Goal: Task Accomplishment & Management: Manage account settings

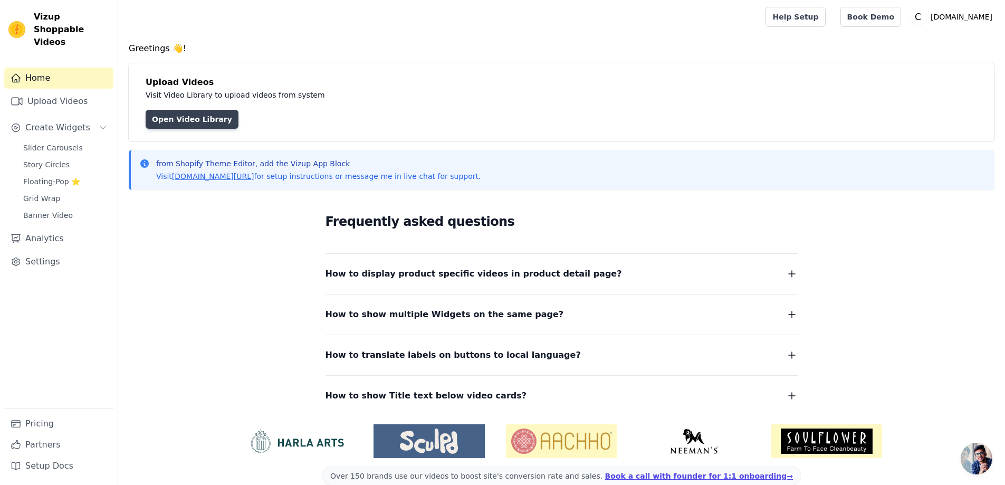
click at [187, 119] on link "Open Video Library" at bounding box center [192, 119] width 93 height 19
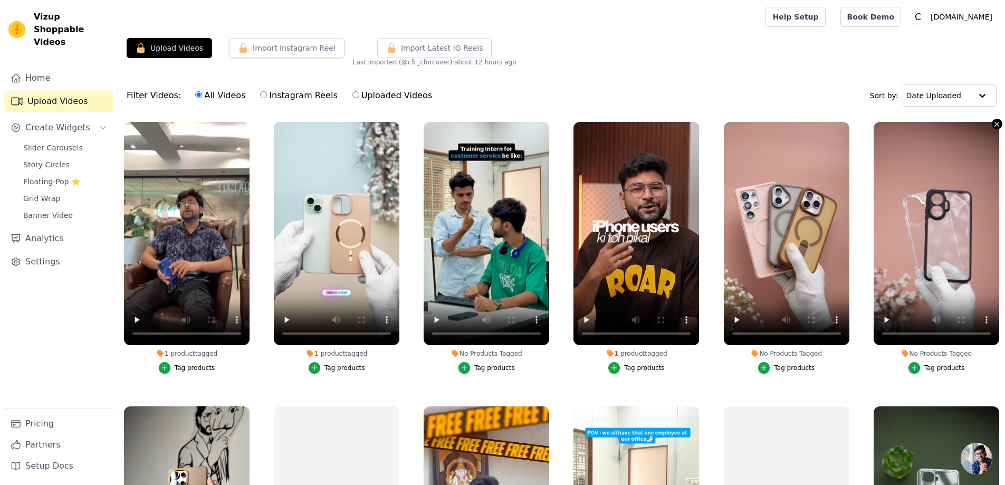
click at [993, 125] on icon "button" at bounding box center [997, 124] width 8 height 8
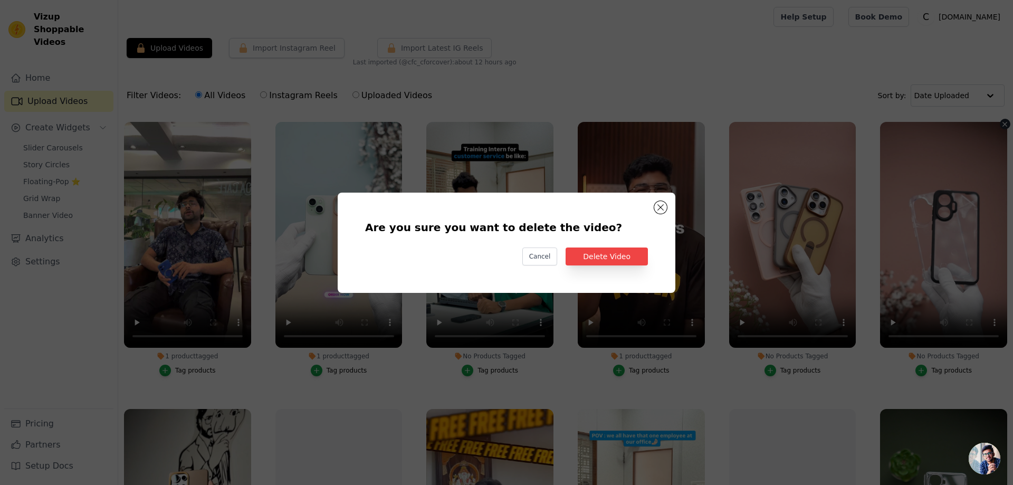
click at [661, 199] on div "Are you sure you want to delete the video? Cancel Delete Video" at bounding box center [507, 243] width 338 height 100
click at [660, 204] on button "Are you sure you want to delete the video? Cancel Delete Video No Products Tagg…" at bounding box center [660, 207] width 13 height 13
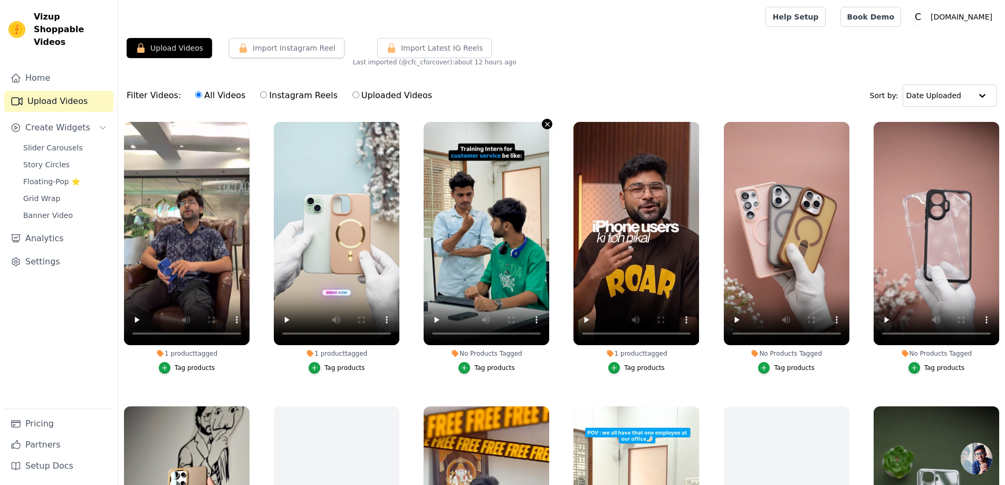
click at [546, 125] on icon "button" at bounding box center [548, 124] width 4 height 4
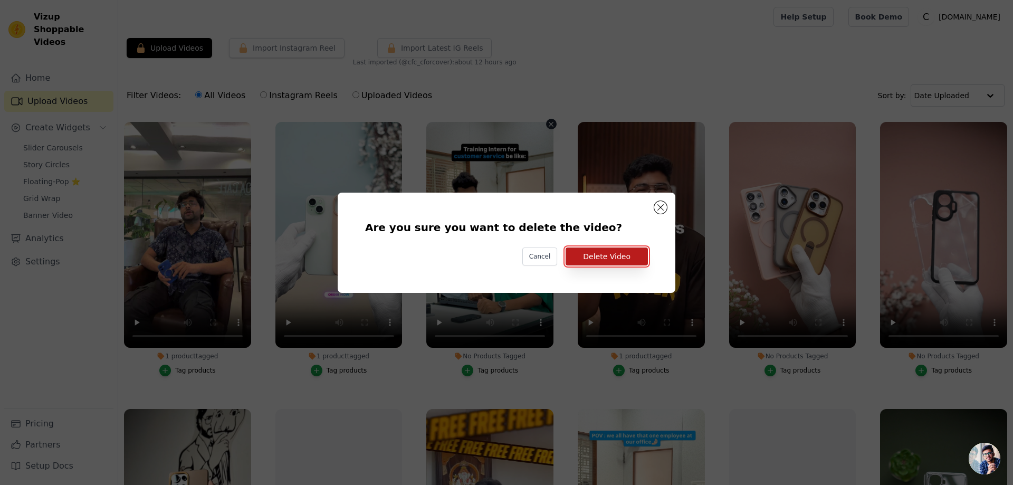
click at [606, 254] on button "Delete Video" at bounding box center [607, 257] width 82 height 18
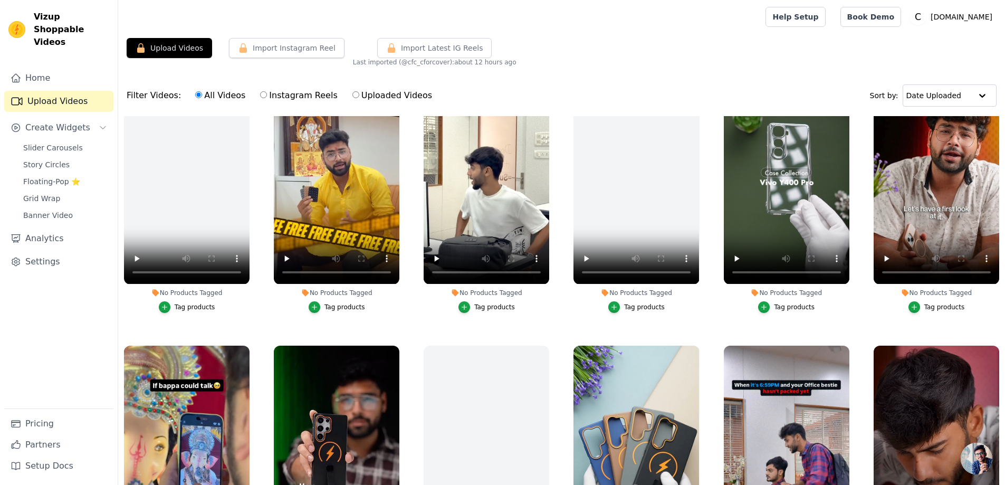
scroll to position [183, 0]
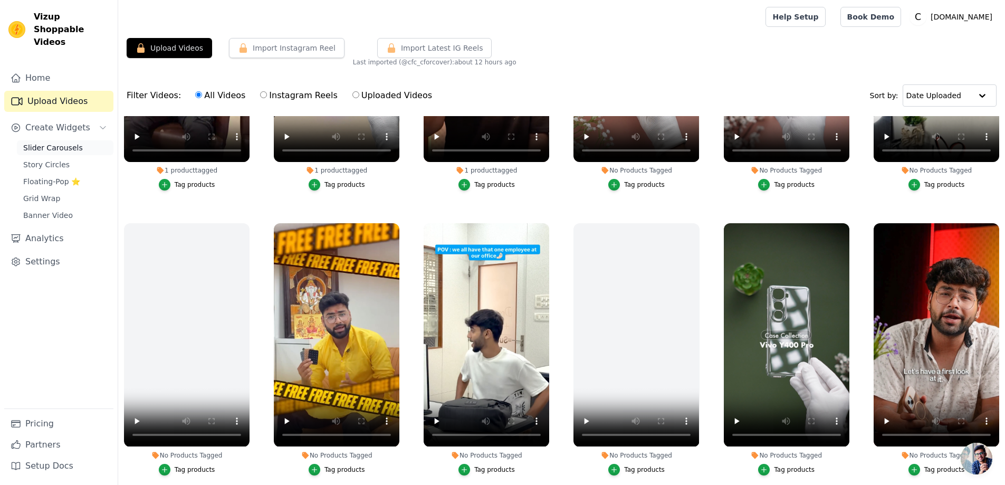
click at [56, 142] on span "Slider Carousels" at bounding box center [53, 147] width 60 height 11
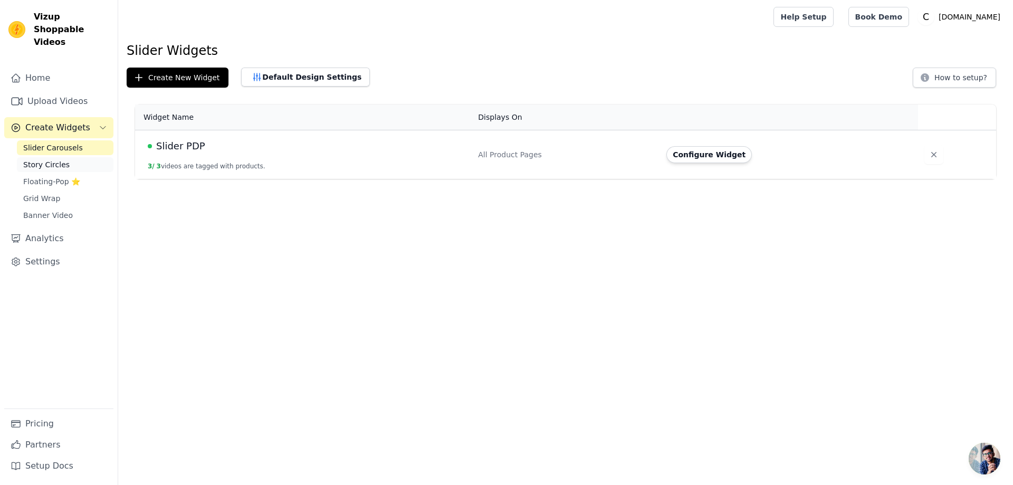
click at [61, 159] on span "Story Circles" at bounding box center [46, 164] width 46 height 11
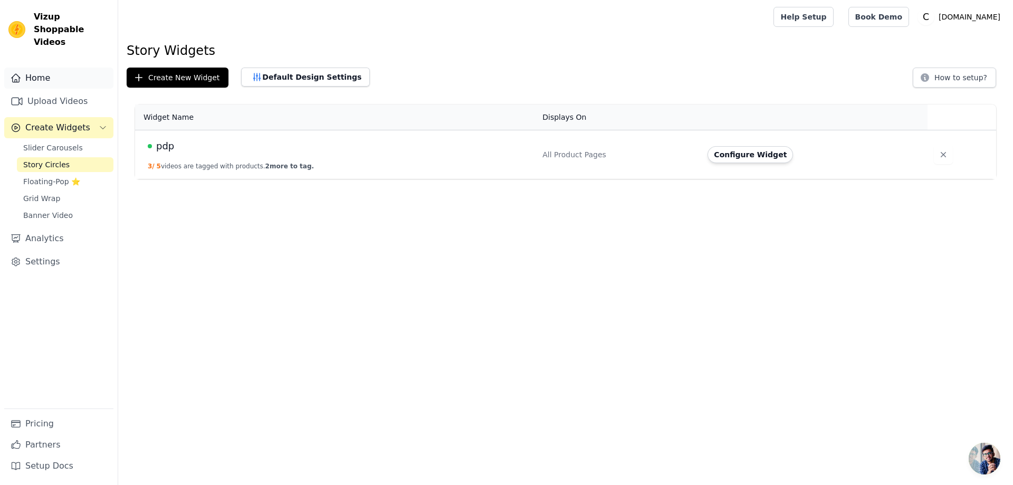
click at [58, 68] on link "Home" at bounding box center [58, 78] width 109 height 21
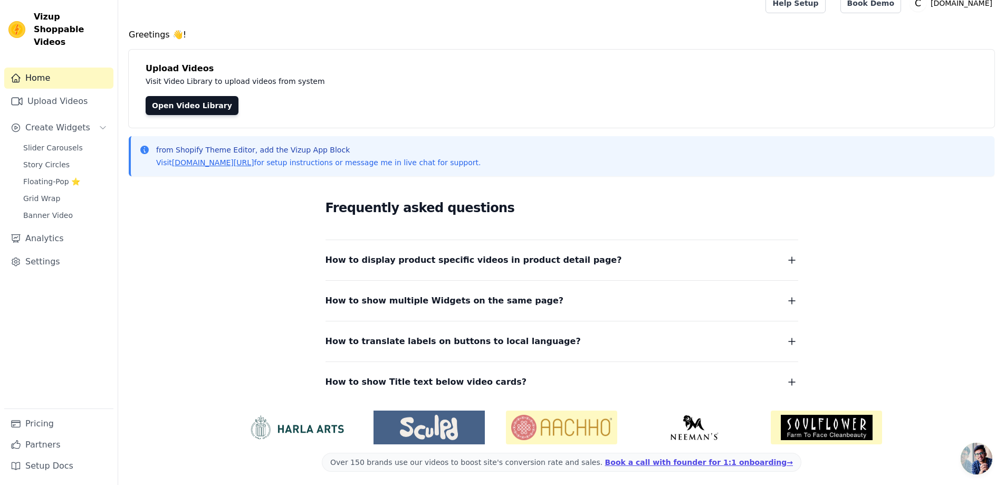
scroll to position [17, 0]
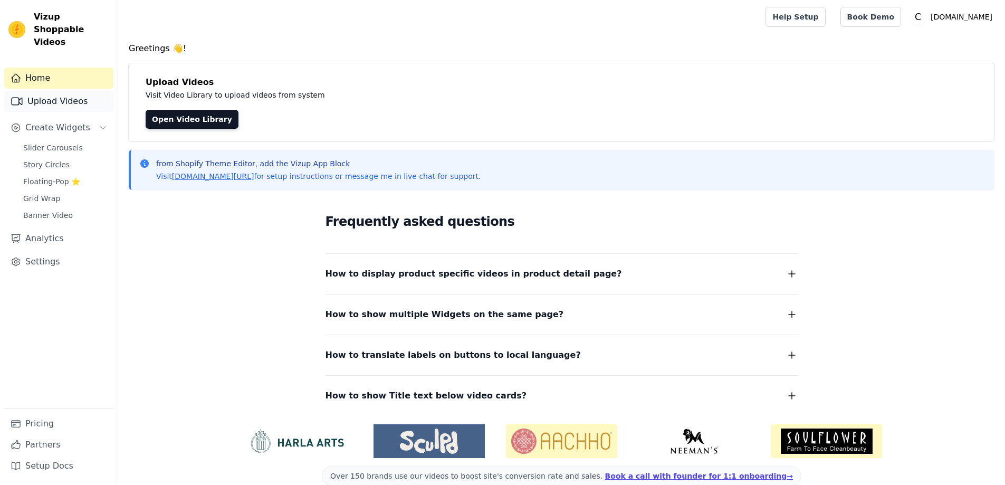
click at [60, 91] on link "Upload Videos" at bounding box center [58, 101] width 109 height 21
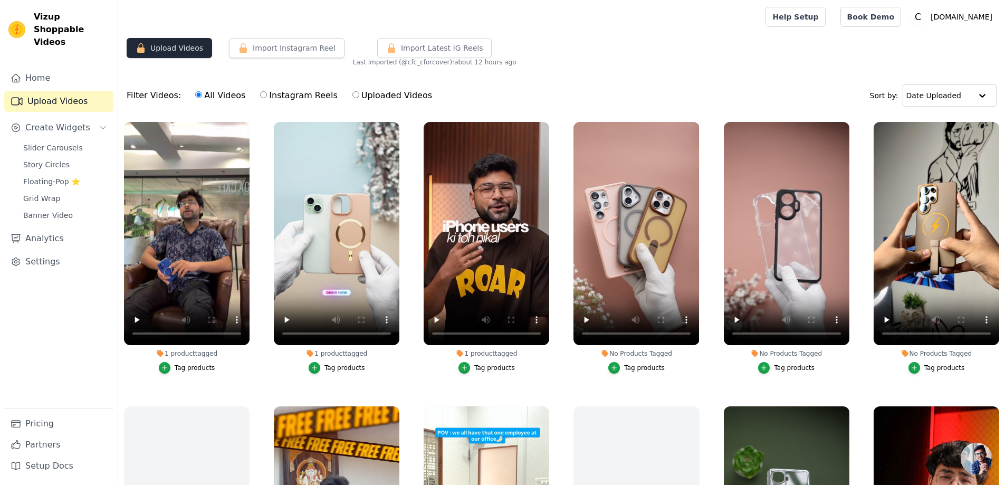
click at [177, 46] on button "Upload Videos" at bounding box center [169, 48] width 85 height 20
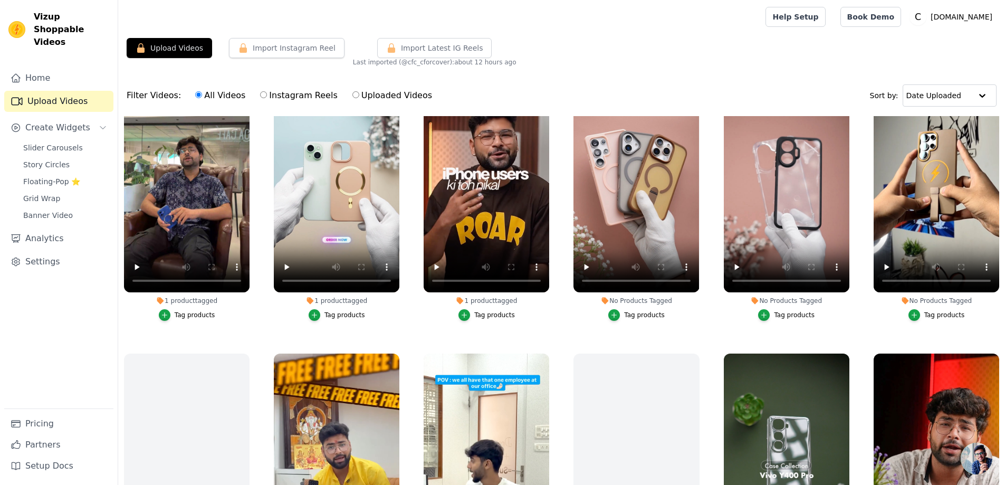
scroll to position [158, 0]
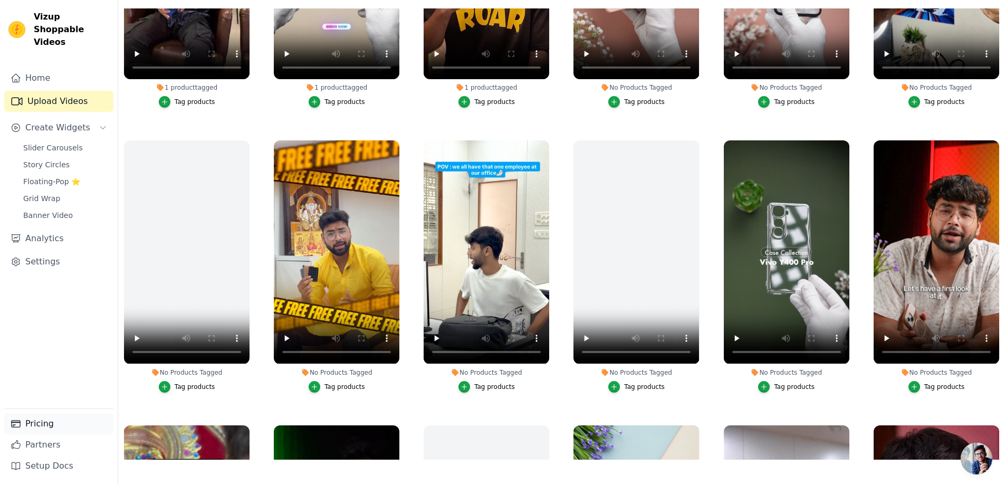
click at [52, 425] on link "Pricing" at bounding box center [58, 423] width 109 height 21
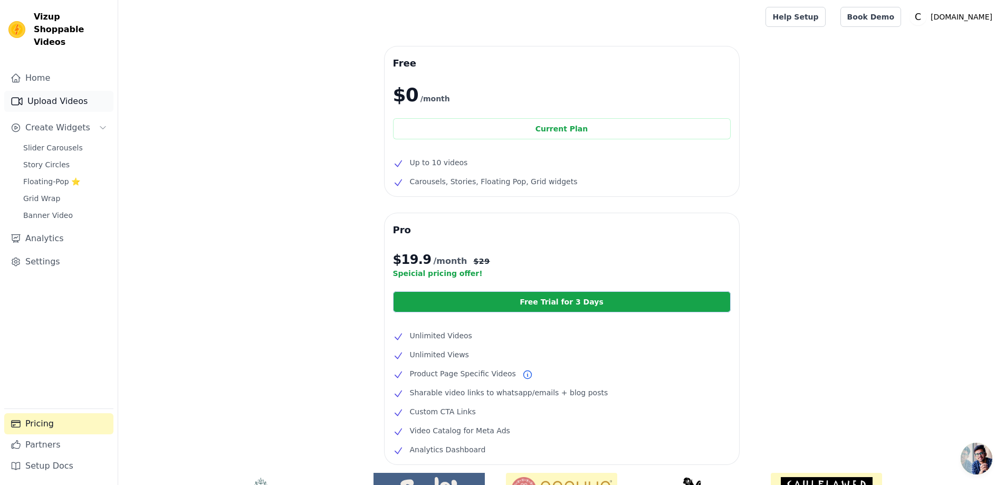
click at [42, 91] on link "Upload Videos" at bounding box center [58, 101] width 109 height 21
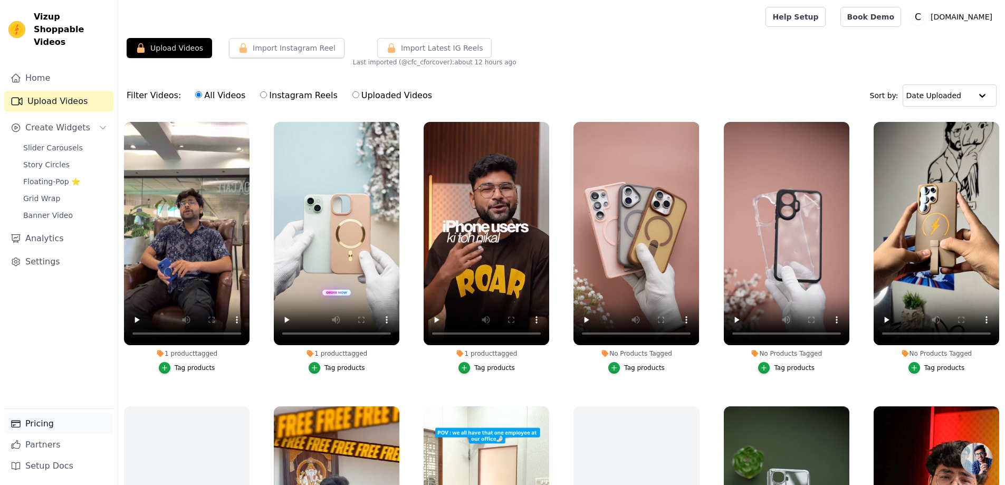
click at [33, 424] on link "Pricing" at bounding box center [58, 423] width 109 height 21
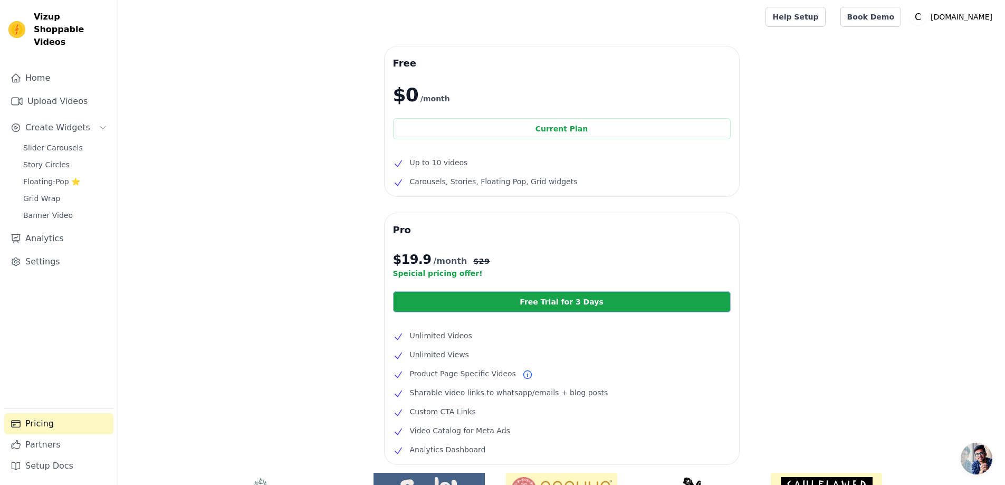
click at [591, 301] on link "Free Trial for 3 Days" at bounding box center [562, 301] width 338 height 21
click at [47, 91] on link "Upload Videos" at bounding box center [58, 101] width 109 height 21
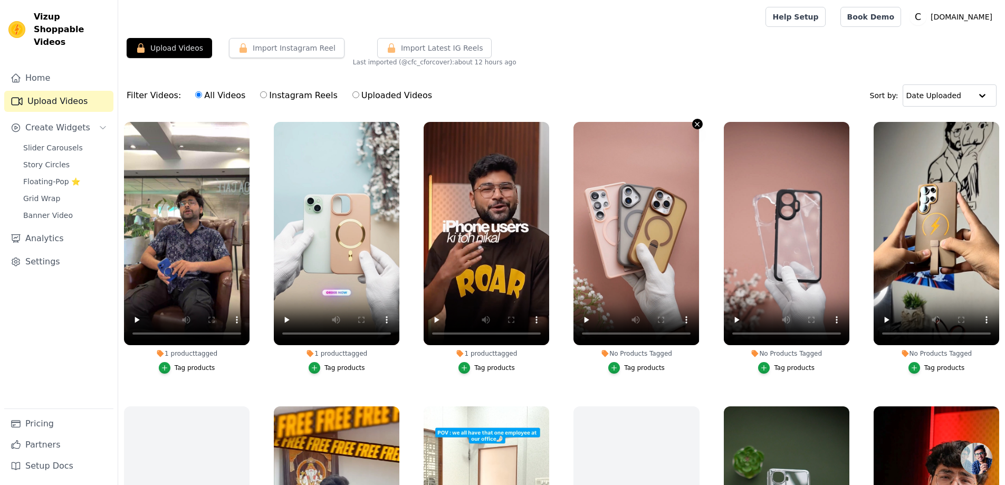
click at [696, 126] on icon "button" at bounding box center [698, 124] width 4 height 4
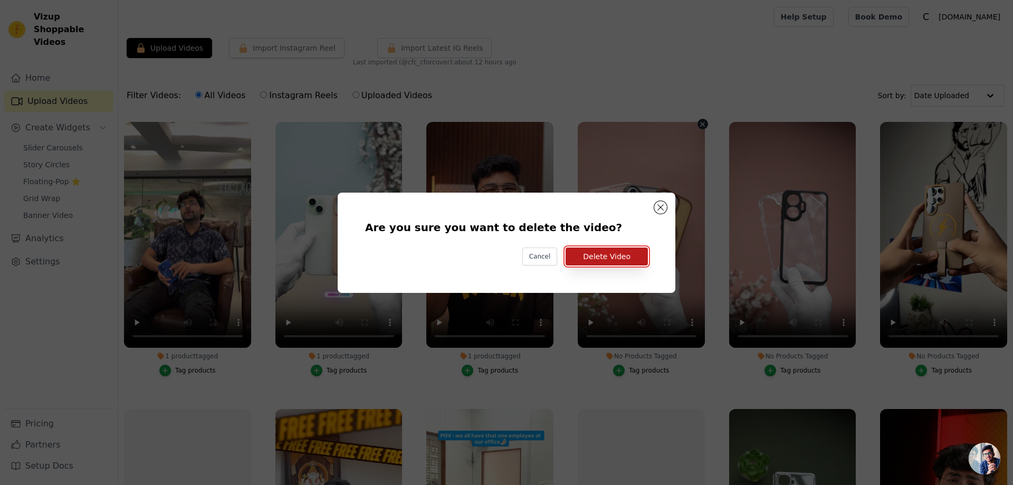
click at [623, 261] on button "Delete Video" at bounding box center [607, 257] width 82 height 18
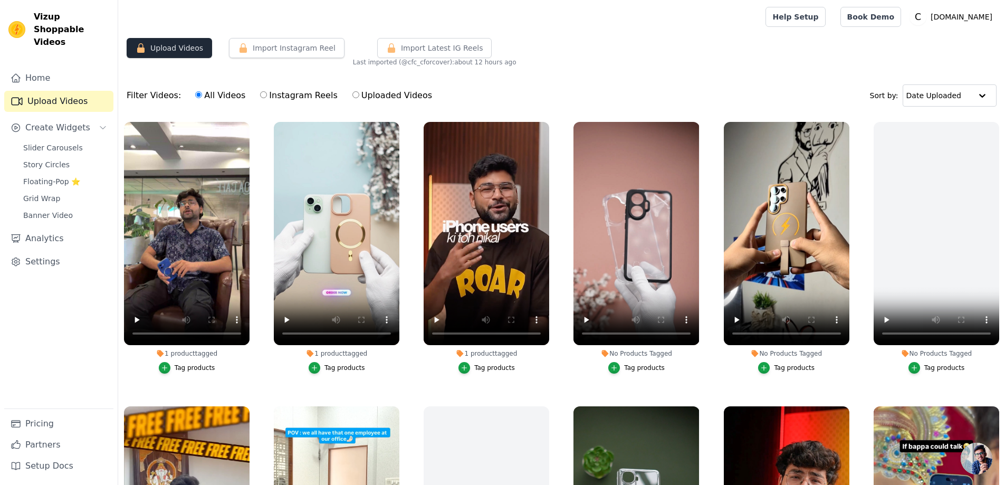
click at [186, 47] on button "Upload Videos" at bounding box center [169, 48] width 85 height 20
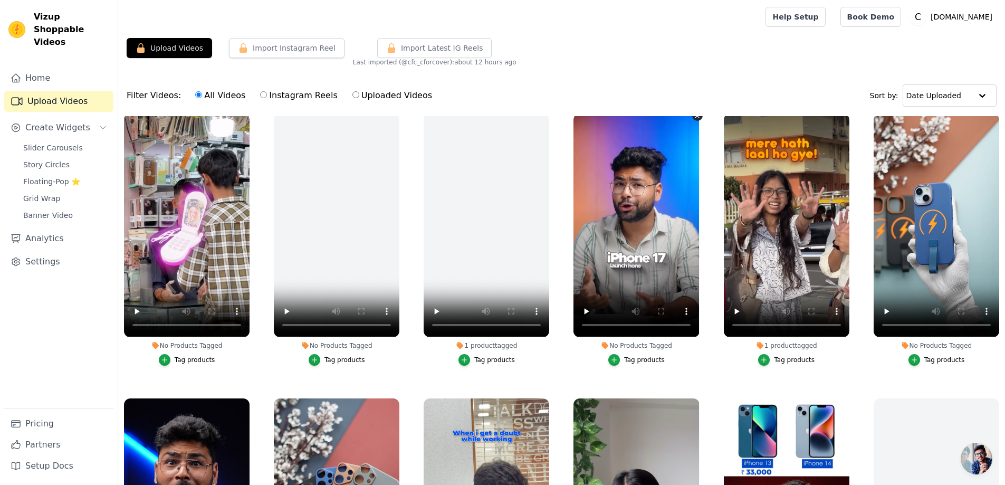
scroll to position [792, 0]
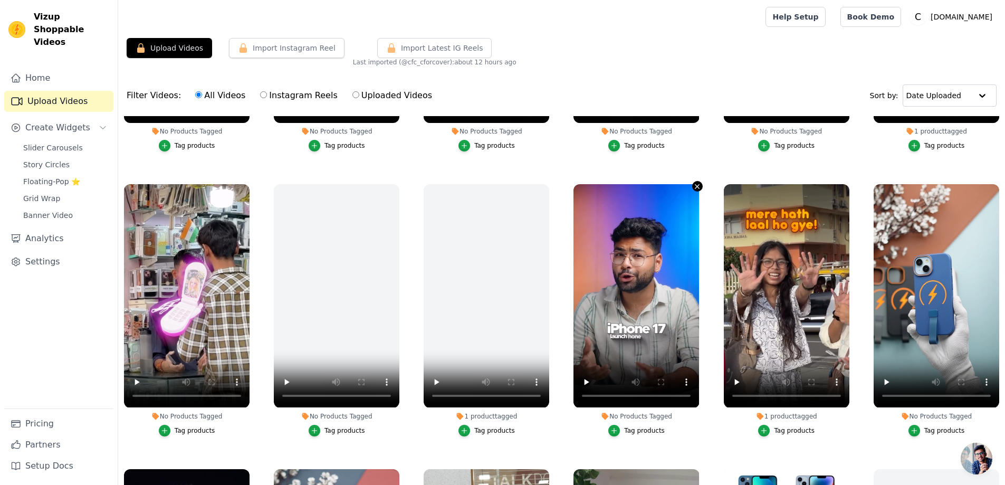
click at [696, 184] on icon "button" at bounding box center [698, 186] width 4 height 4
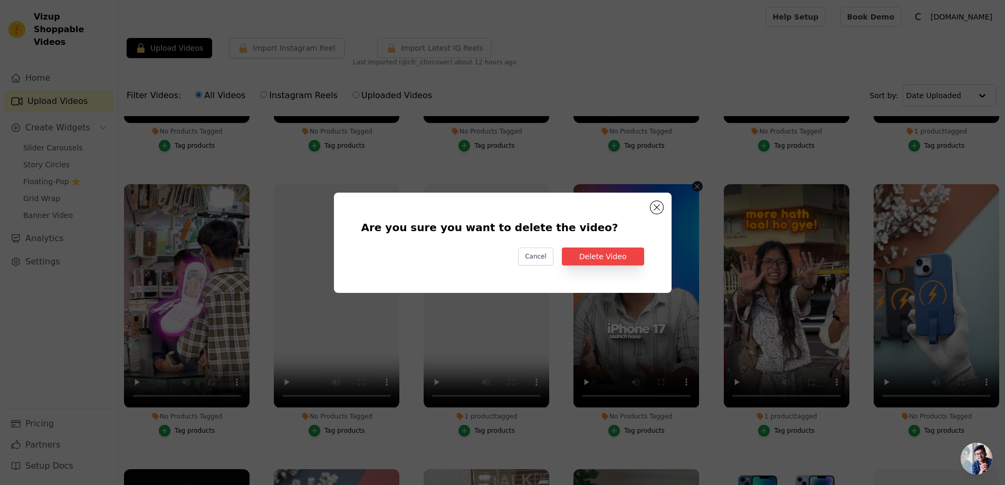
scroll to position [796, 0]
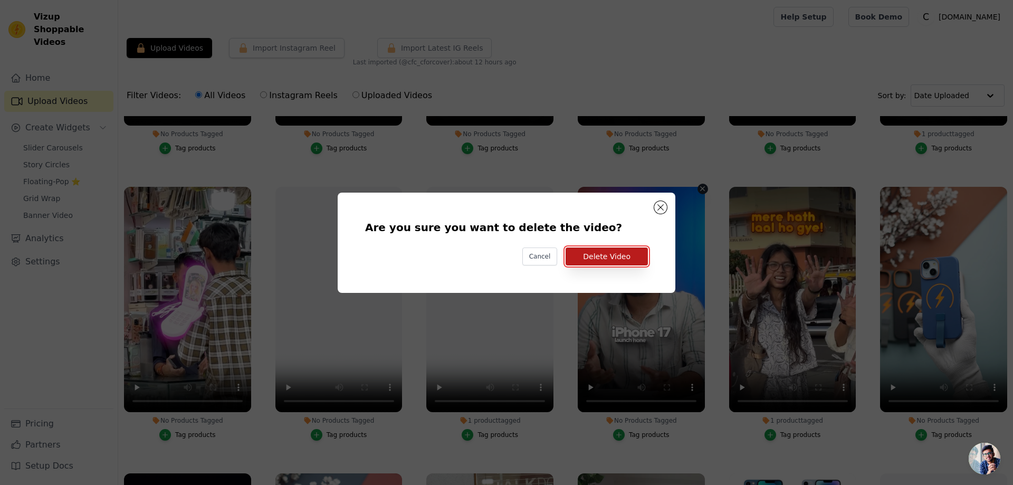
click at [602, 263] on button "Delete Video" at bounding box center [607, 257] width 82 height 18
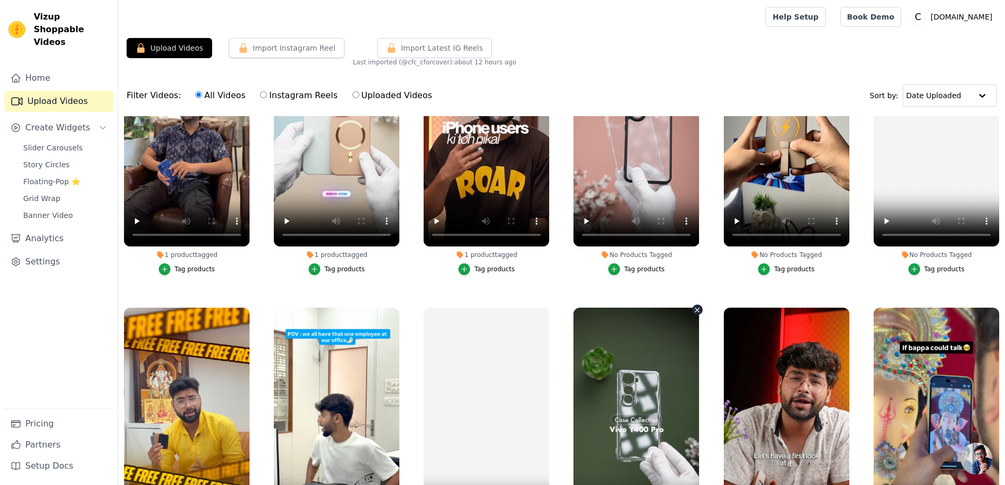
scroll to position [0, 0]
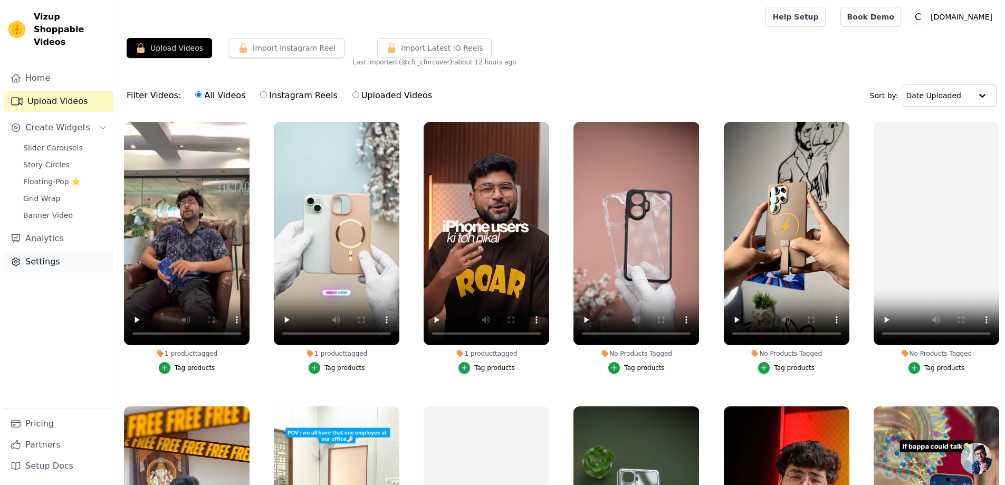
click at [41, 251] on link "Settings" at bounding box center [58, 261] width 109 height 21
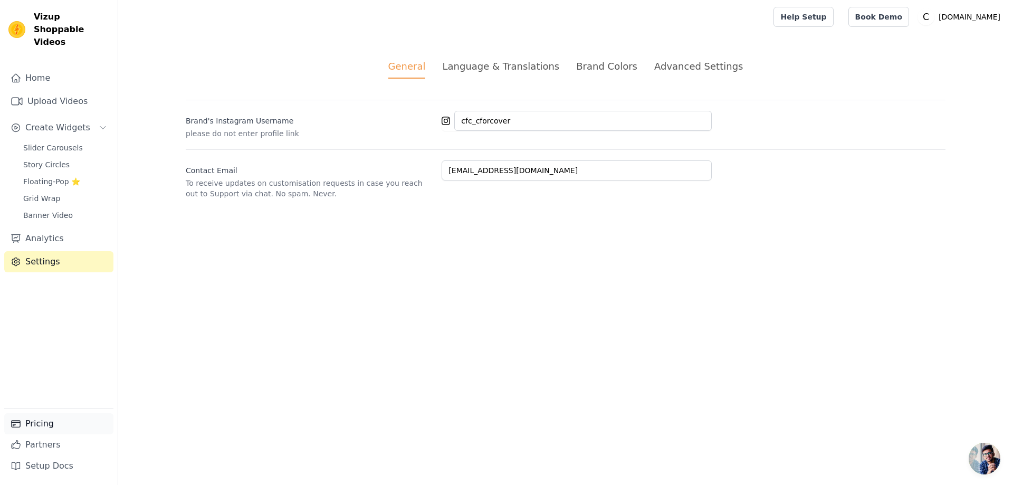
click at [43, 424] on link "Pricing" at bounding box center [58, 423] width 109 height 21
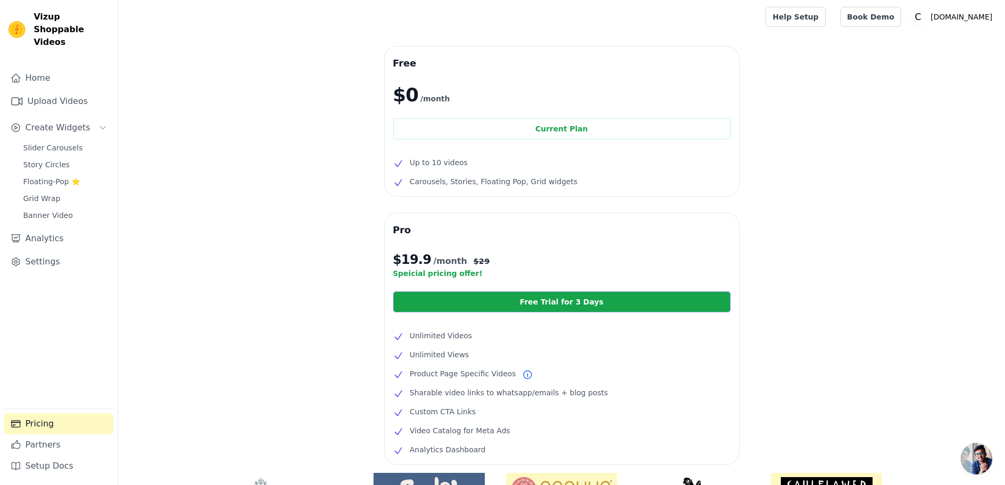
click at [537, 297] on link "Free Trial for 3 Days" at bounding box center [562, 301] width 338 height 21
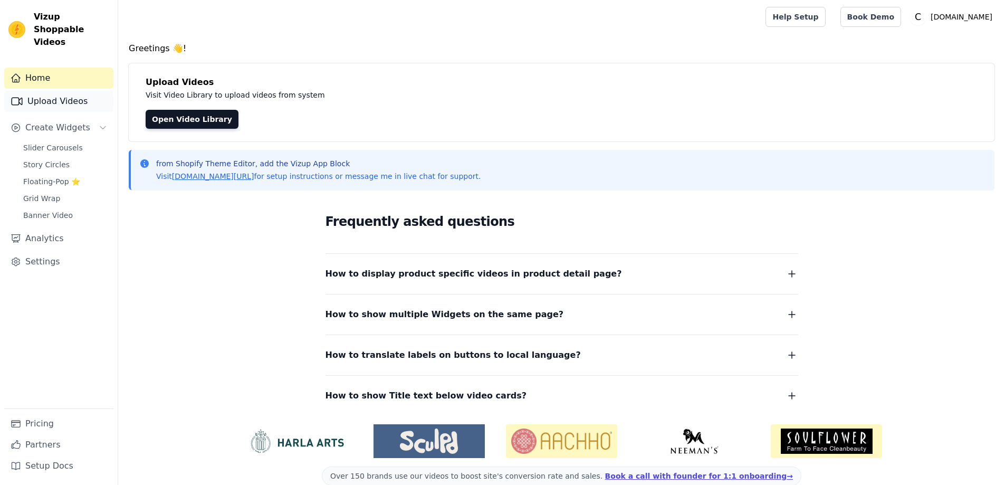
click at [59, 91] on link "Upload Videos" at bounding box center [58, 101] width 109 height 21
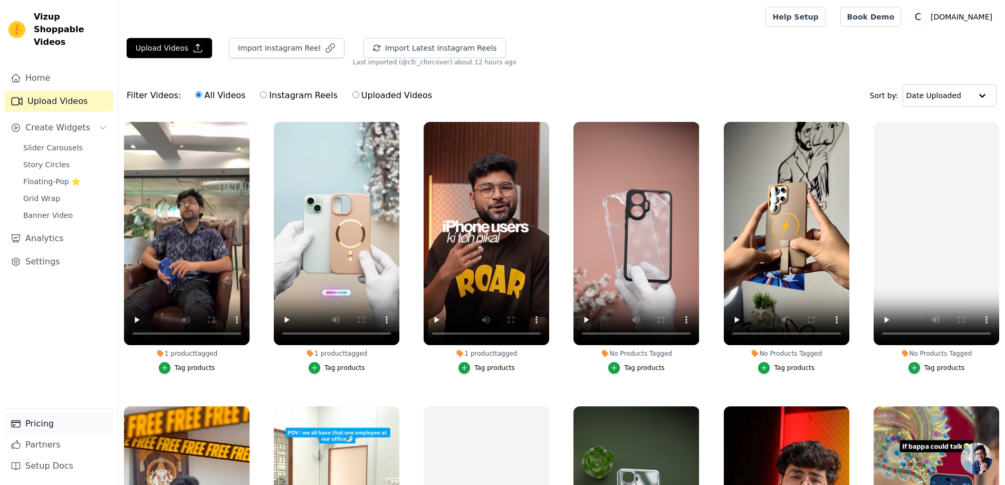
click at [48, 423] on link "Pricing" at bounding box center [58, 423] width 109 height 21
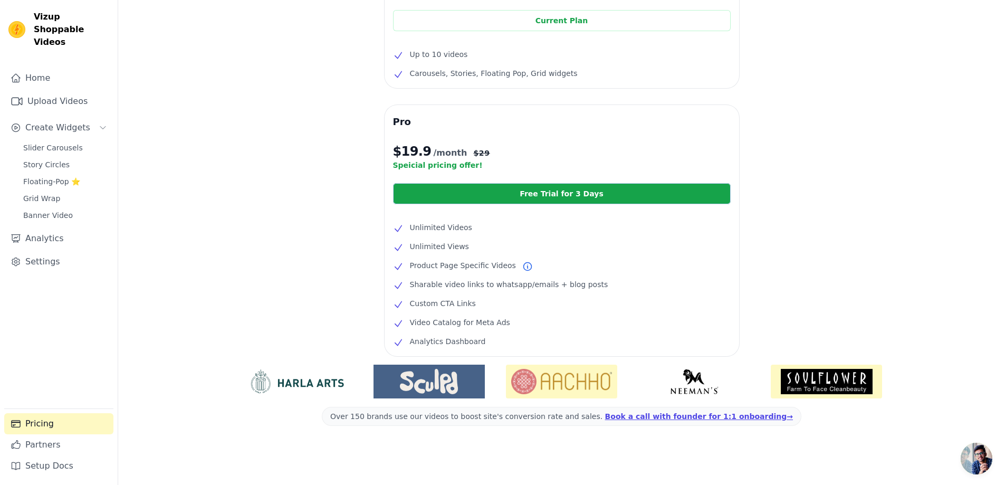
scroll to position [109, 0]
click at [48, 228] on link "Analytics" at bounding box center [58, 238] width 109 height 21
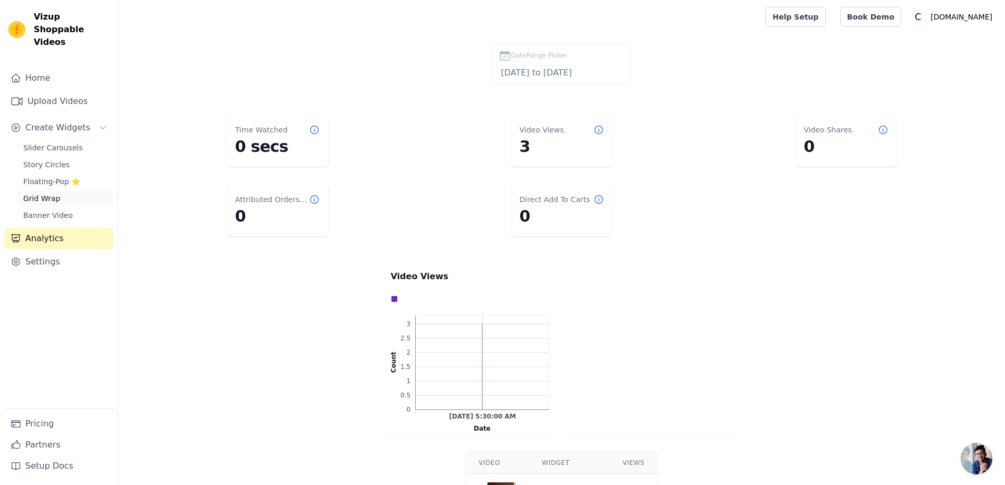
click at [65, 191] on link "Grid Wrap" at bounding box center [65, 198] width 97 height 15
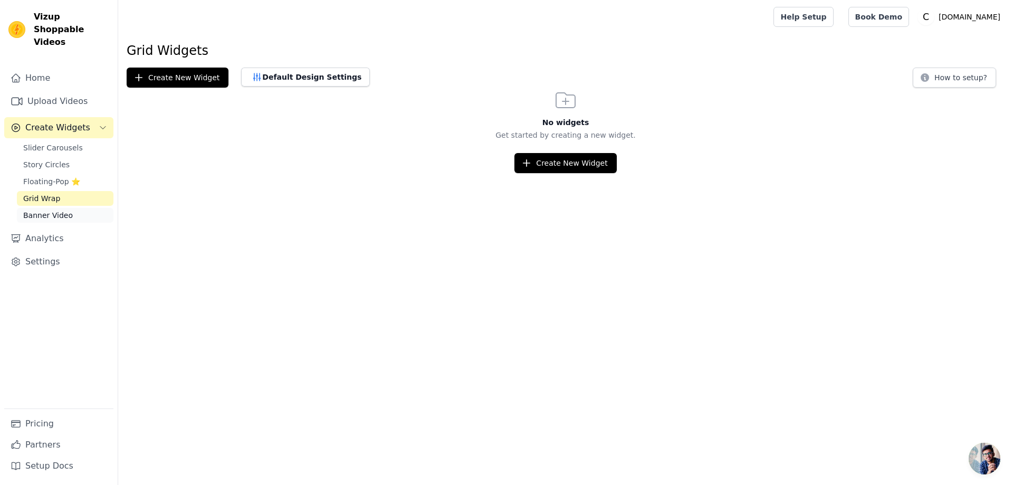
click at [63, 210] on span "Banner Video" at bounding box center [48, 215] width 50 height 11
click at [74, 176] on span "Floating-Pop ⭐" at bounding box center [51, 181] width 57 height 11
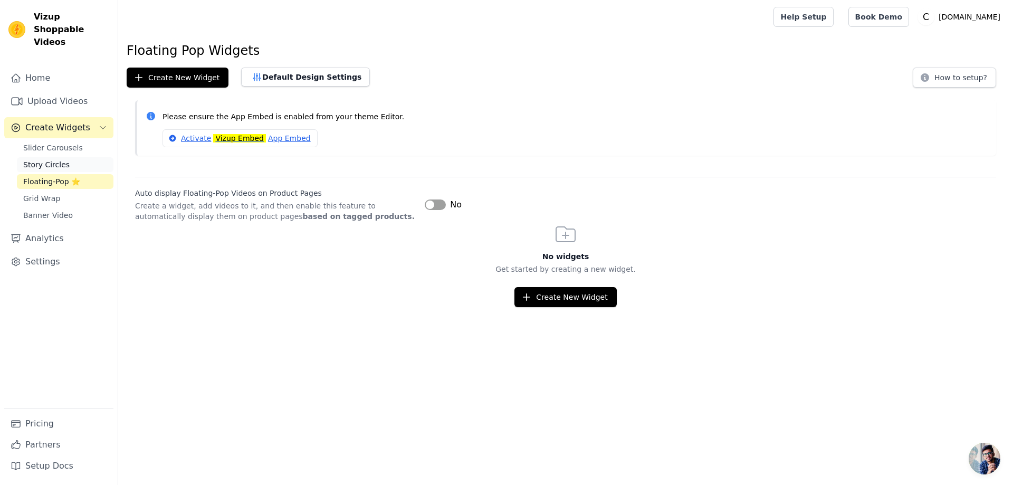
click at [77, 157] on link "Story Circles" at bounding box center [65, 164] width 97 height 15
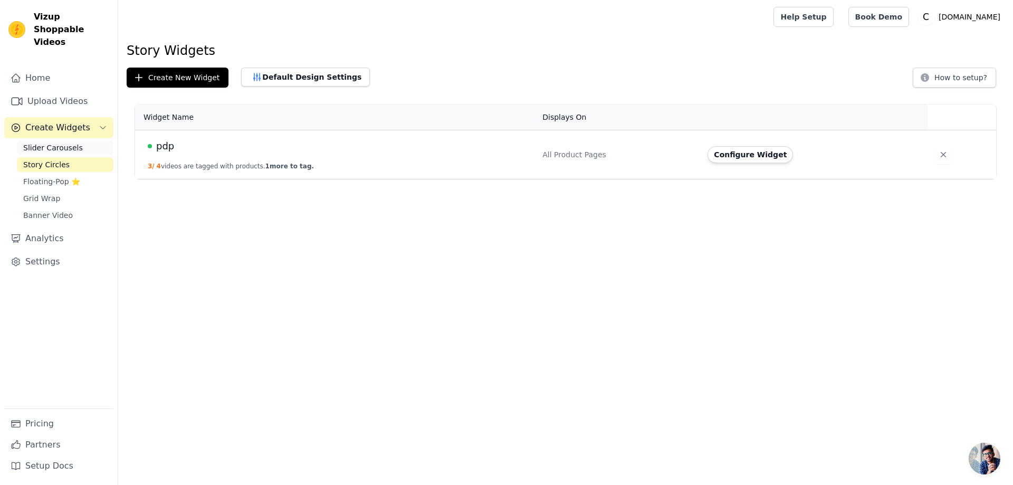
click at [75, 140] on link "Slider Carousels" at bounding box center [65, 147] width 97 height 15
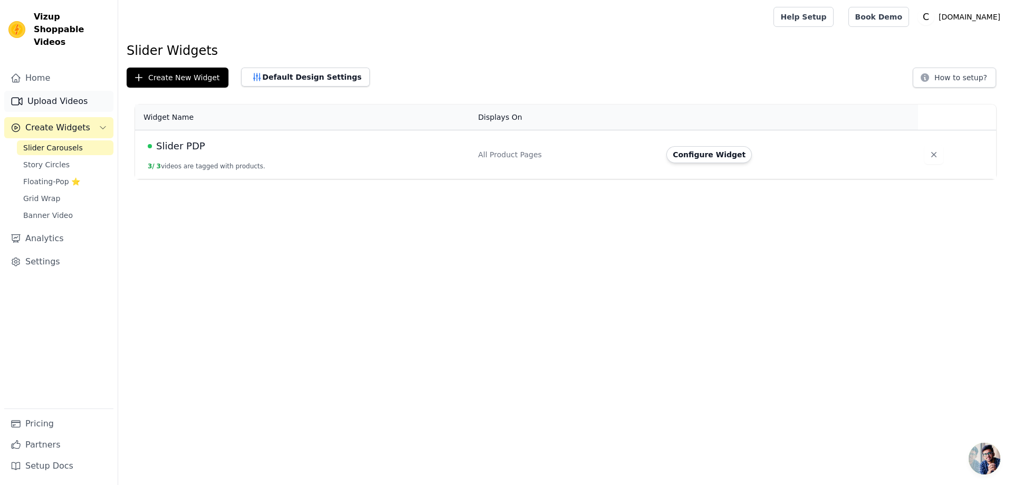
click at [72, 91] on link "Upload Videos" at bounding box center [58, 101] width 109 height 21
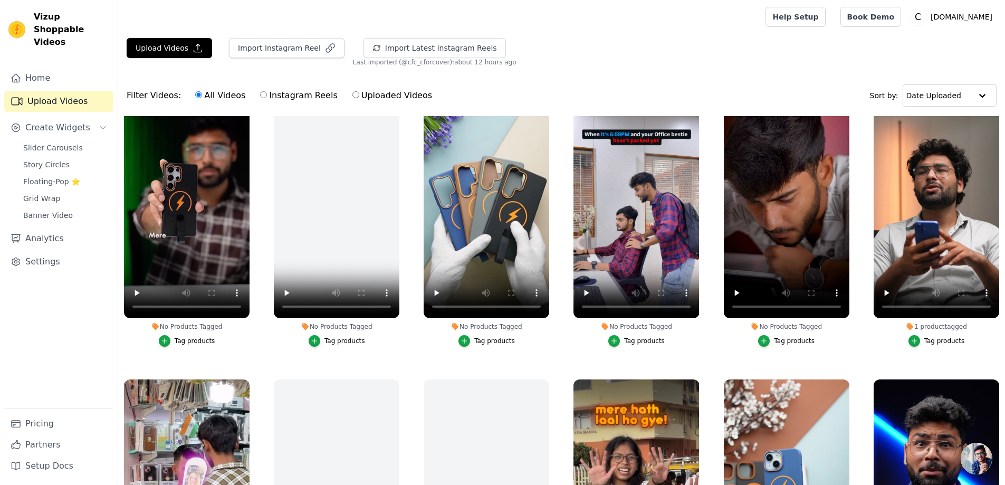
scroll to position [739, 0]
